Goal: Check status: Check status

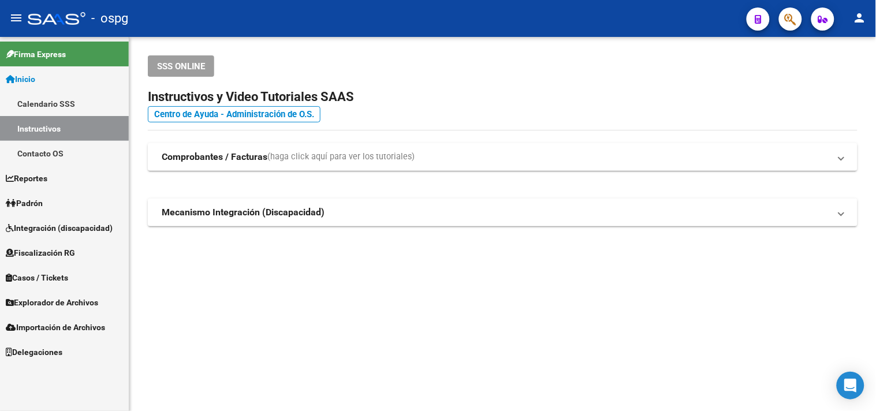
click at [61, 205] on link "Padrón" at bounding box center [64, 203] width 129 height 25
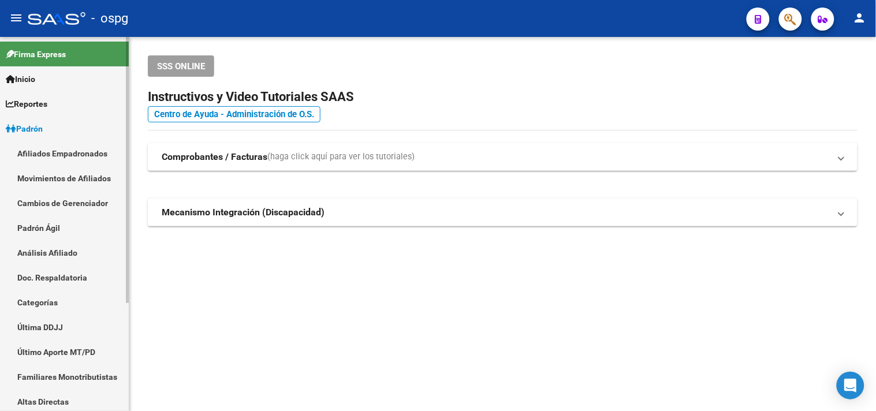
click at [47, 253] on link "Análisis Afiliado" at bounding box center [64, 252] width 129 height 25
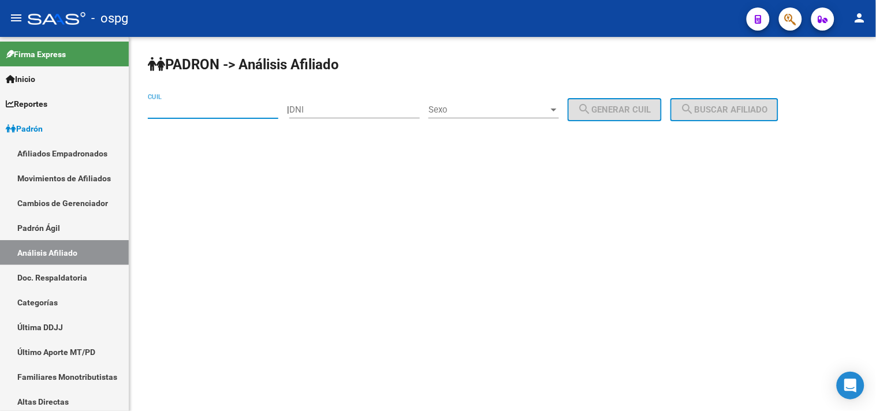
click at [176, 114] on input "CUIL" at bounding box center [213, 110] width 131 height 10
paste input "20-17744291-8"
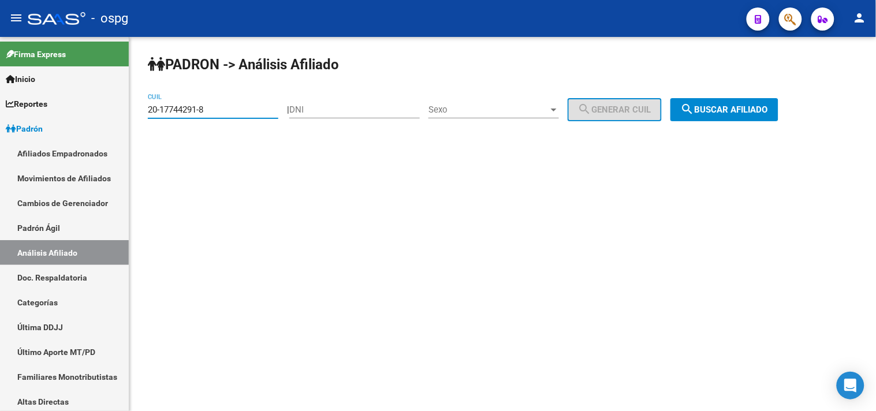
type input "20-17744291-8"
click at [726, 107] on span "search Buscar afiliado" at bounding box center [724, 110] width 87 height 10
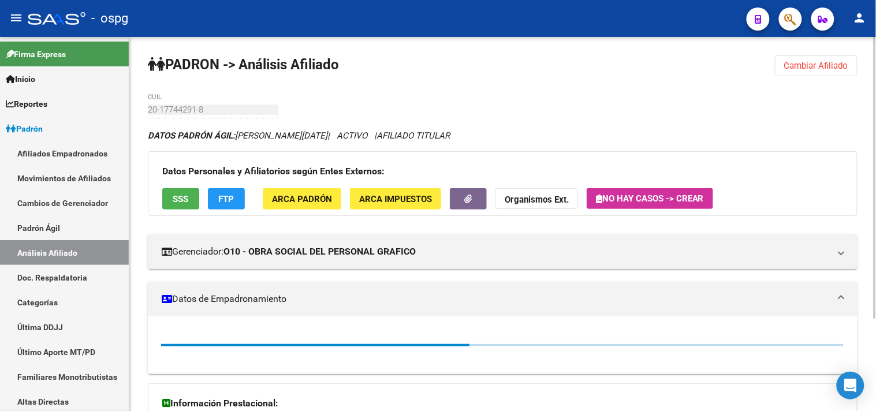
click at [219, 204] on span "FTP" at bounding box center [227, 199] width 16 height 10
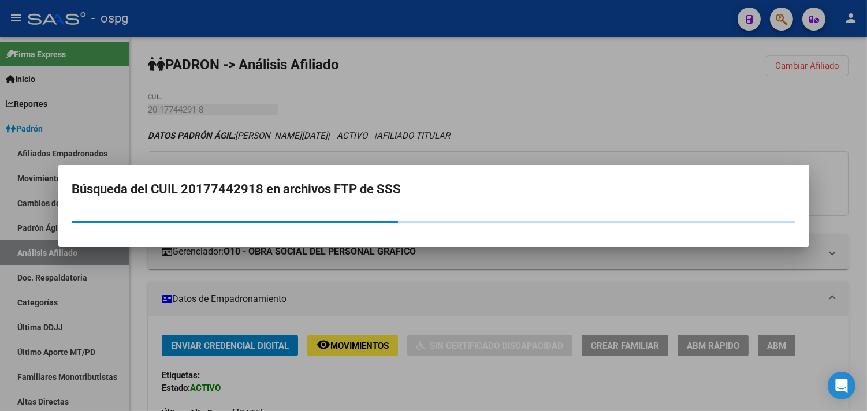
click at [281, 148] on div at bounding box center [433, 205] width 867 height 411
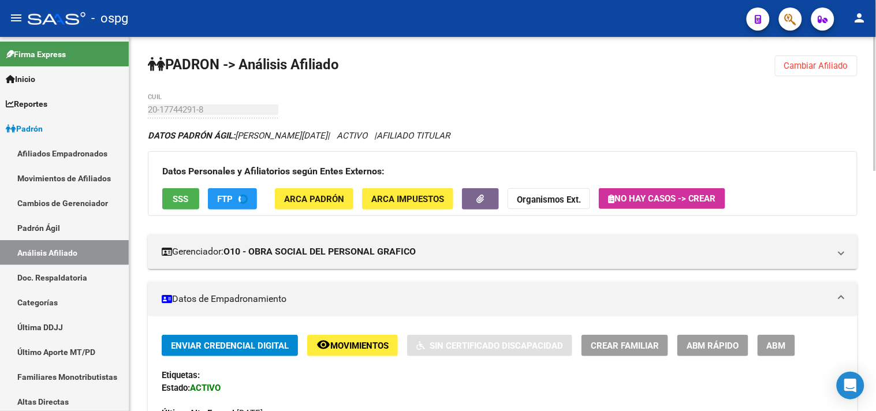
click at [229, 213] on div "Datos Personales y Afiliatorios según Entes Externos: SSS FTP ARCA Padrón ARCA …" at bounding box center [503, 183] width 710 height 65
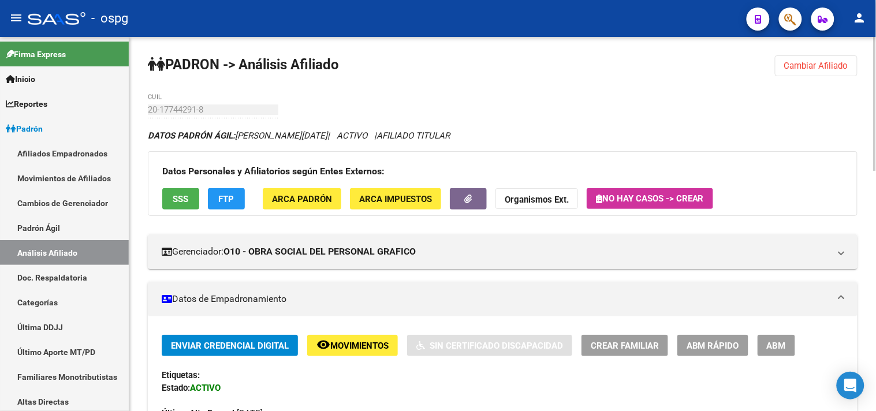
click at [225, 197] on span "FTP" at bounding box center [227, 199] width 16 height 10
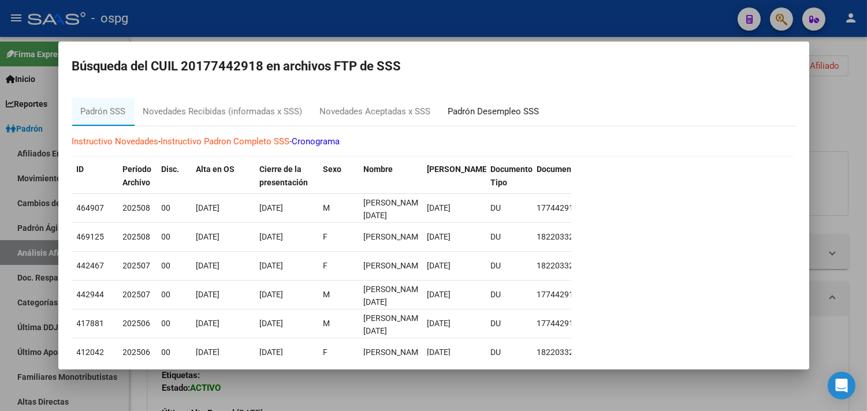
click at [468, 110] on div "Padrón Desempleo SSS" at bounding box center [493, 111] width 91 height 13
